Goal: Answer question/provide support

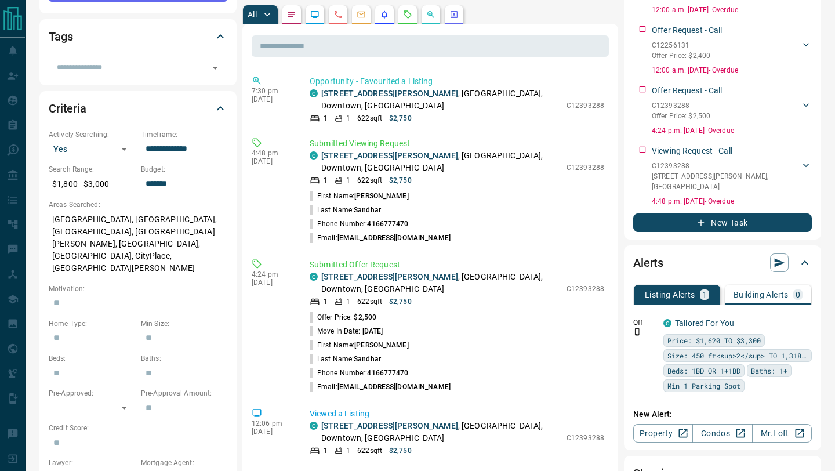
scroll to position [239, 0]
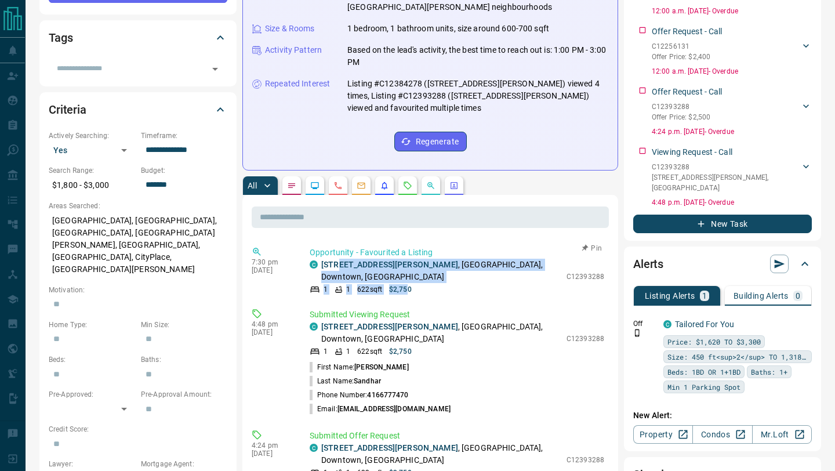
drag, startPoint x: 395, startPoint y: 282, endPoint x: 305, endPoint y: 250, distance: 96.1
click at [305, 250] on div "7:30 pm [DATE] Opportunity - Favourited a Listing C [STREET_ADDRESS][PERSON_NAM…" at bounding box center [430, 270] width 357 height 55
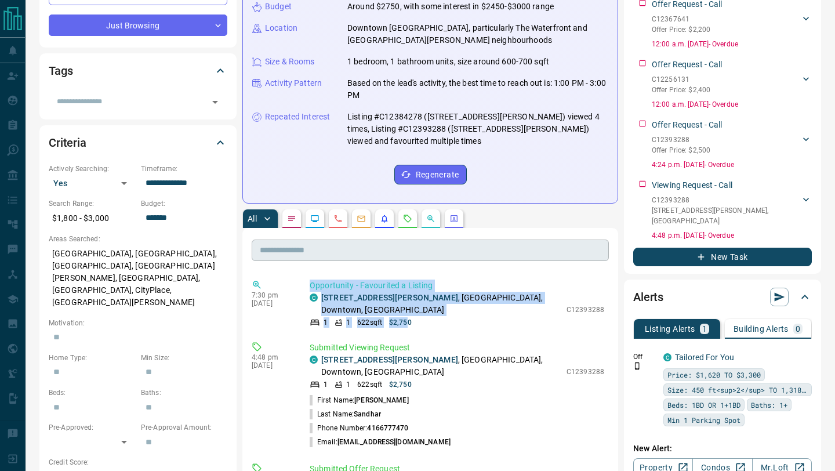
scroll to position [195, 0]
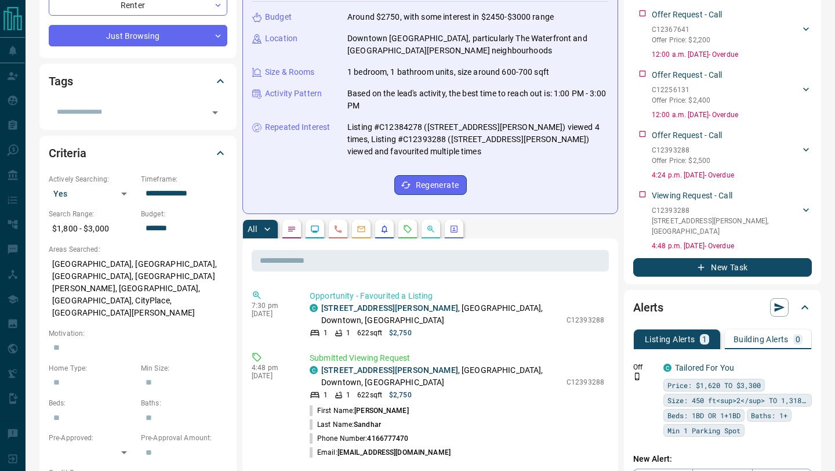
click at [552, 235] on div "All" at bounding box center [430, 229] width 376 height 19
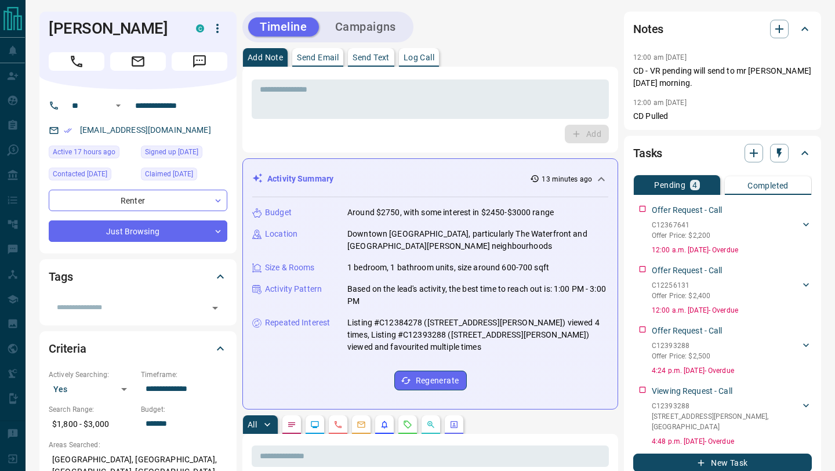
click at [596, 180] on icon at bounding box center [601, 179] width 14 height 14
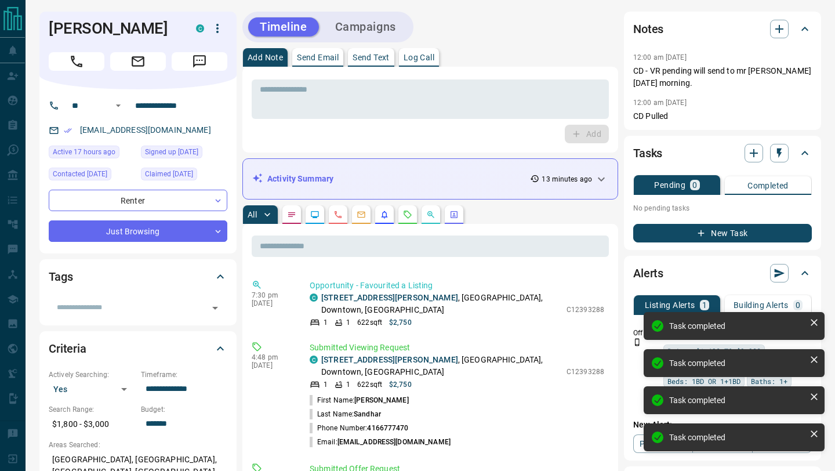
scroll to position [199, 0]
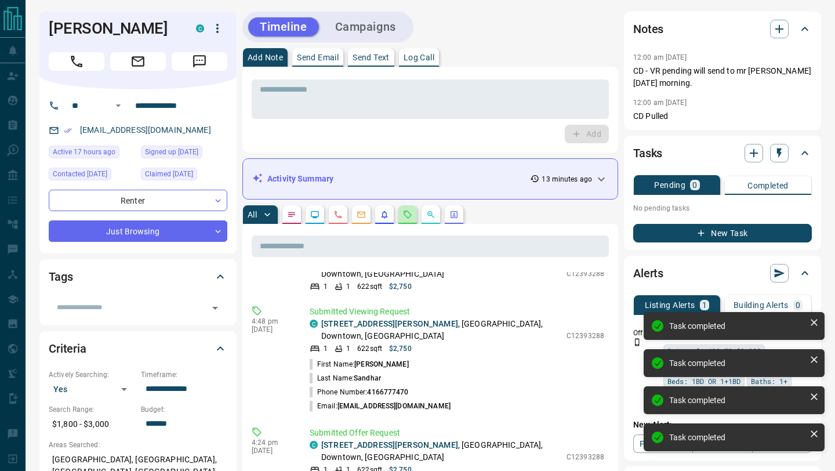
click at [408, 216] on icon "Requests" at bounding box center [407, 214] width 9 height 9
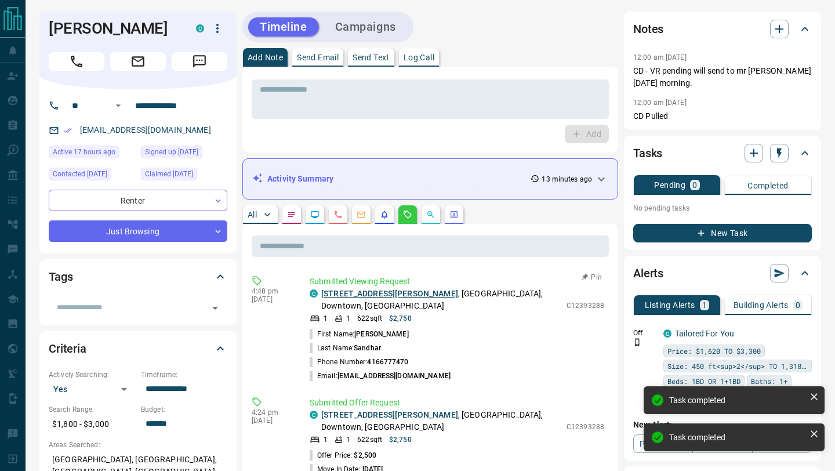
click at [364, 295] on link "[STREET_ADDRESS][PERSON_NAME]" at bounding box center [389, 293] width 137 height 9
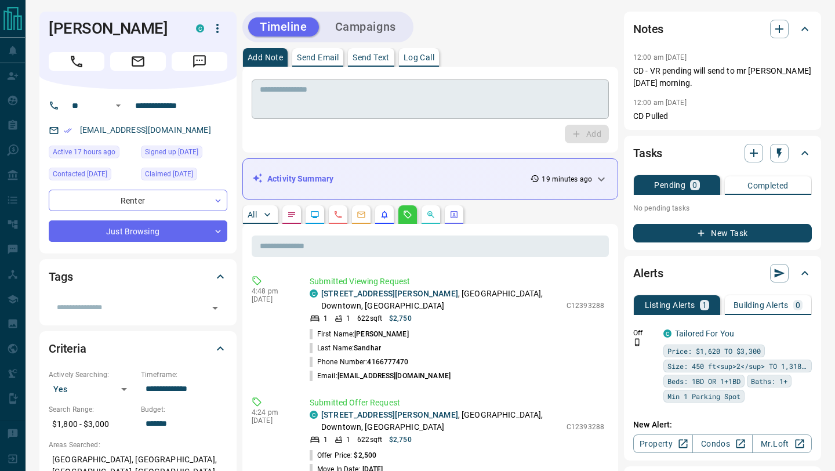
click at [448, 90] on textarea at bounding box center [430, 100] width 341 height 30
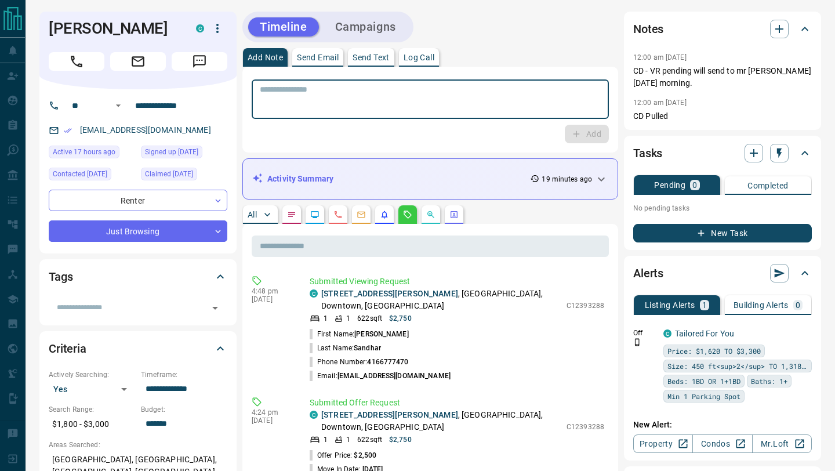
click at [409, 107] on textarea at bounding box center [430, 100] width 341 height 30
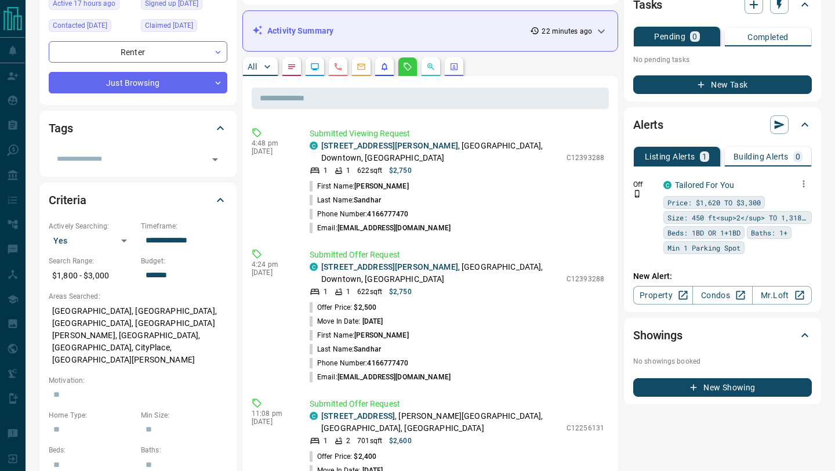
scroll to position [154, 0]
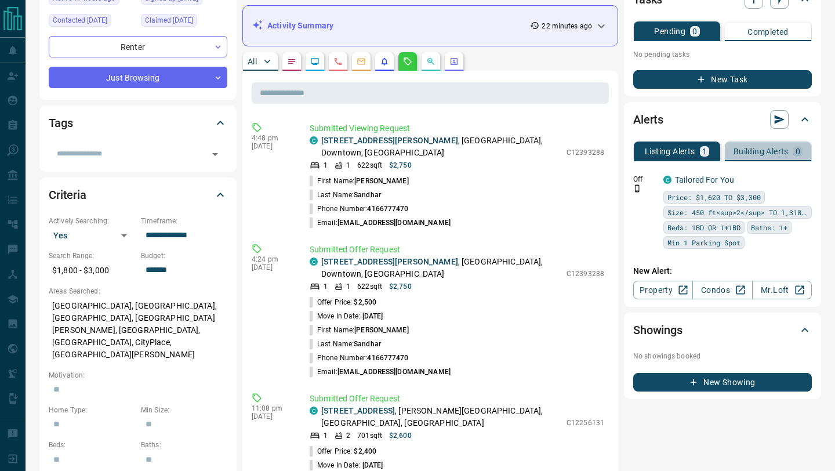
click at [757, 153] on p "Building Alerts" at bounding box center [760, 151] width 55 height 8
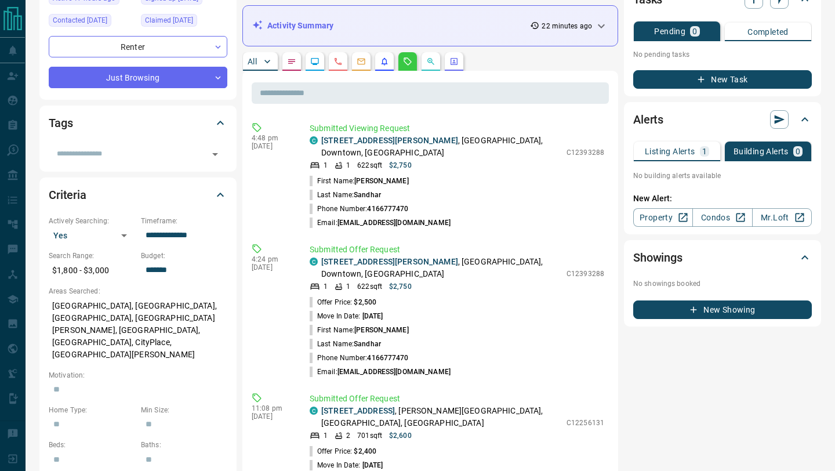
click at [685, 156] on div "Listing Alerts 1" at bounding box center [677, 151] width 64 height 10
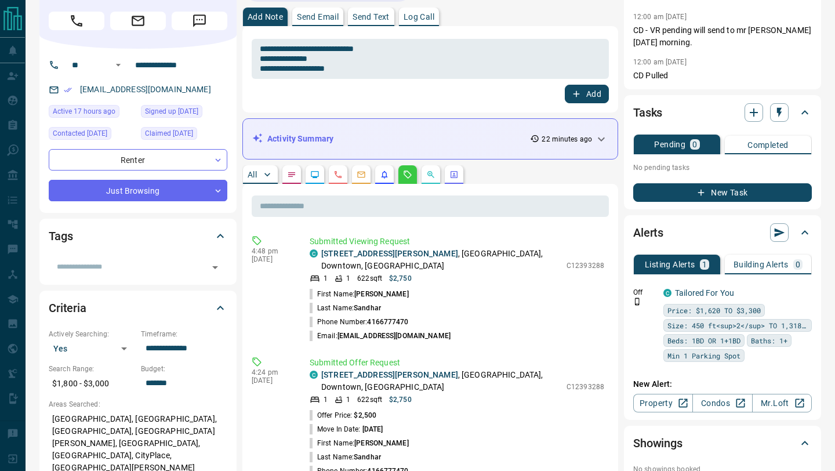
scroll to position [0, 0]
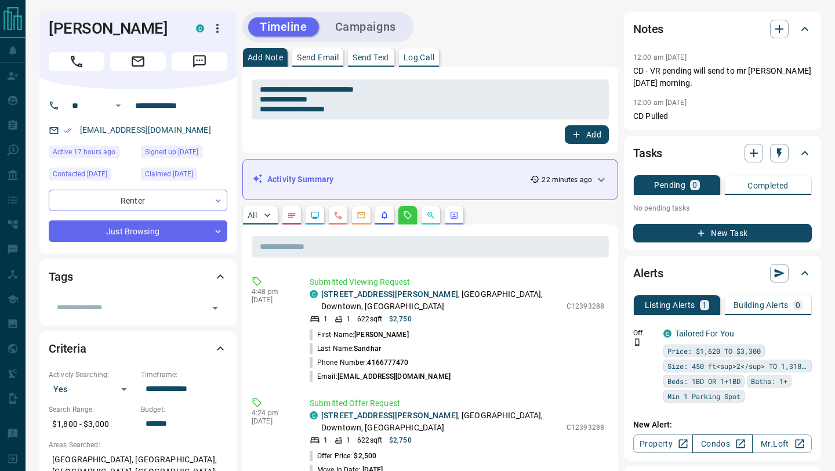
click at [714, 442] on link "Condos" at bounding box center [722, 443] width 60 height 19
click at [379, 114] on textarea "**********" at bounding box center [430, 100] width 341 height 30
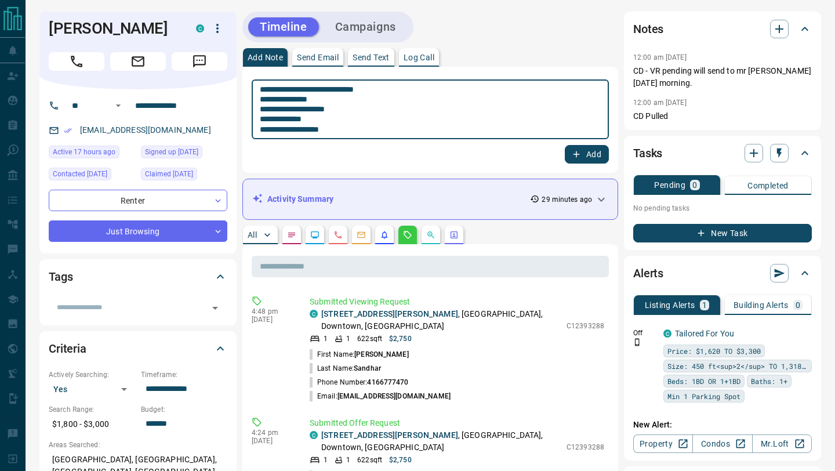
type textarea "**********"
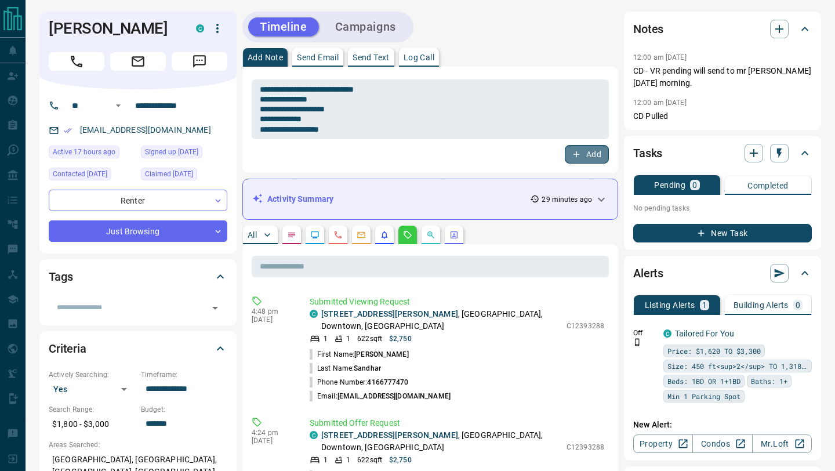
click at [596, 148] on button "Add" at bounding box center [587, 154] width 44 height 19
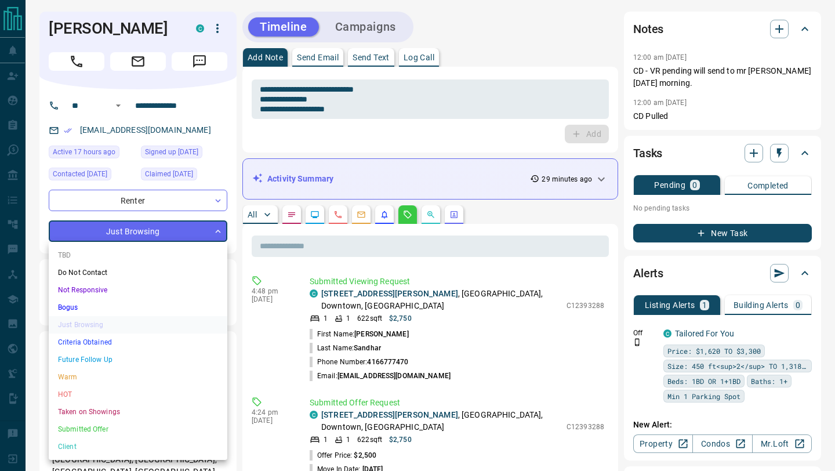
click at [103, 370] on li "Warm" at bounding box center [138, 376] width 179 height 17
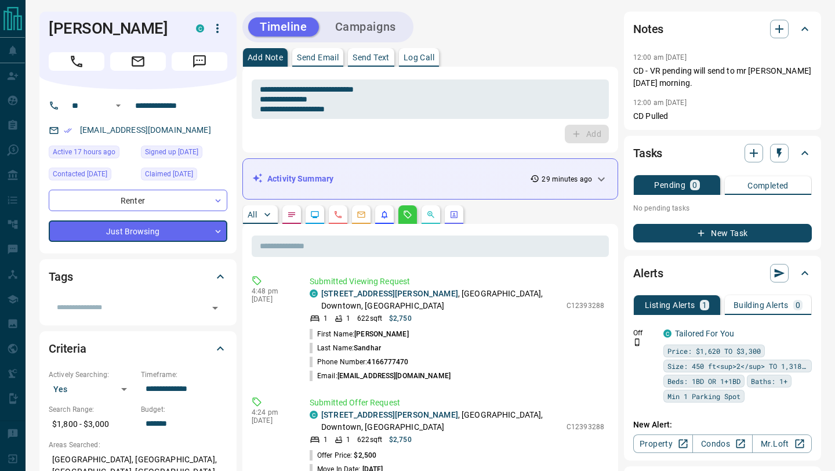
type input "*"
